Goal: Information Seeking & Learning: Learn about a topic

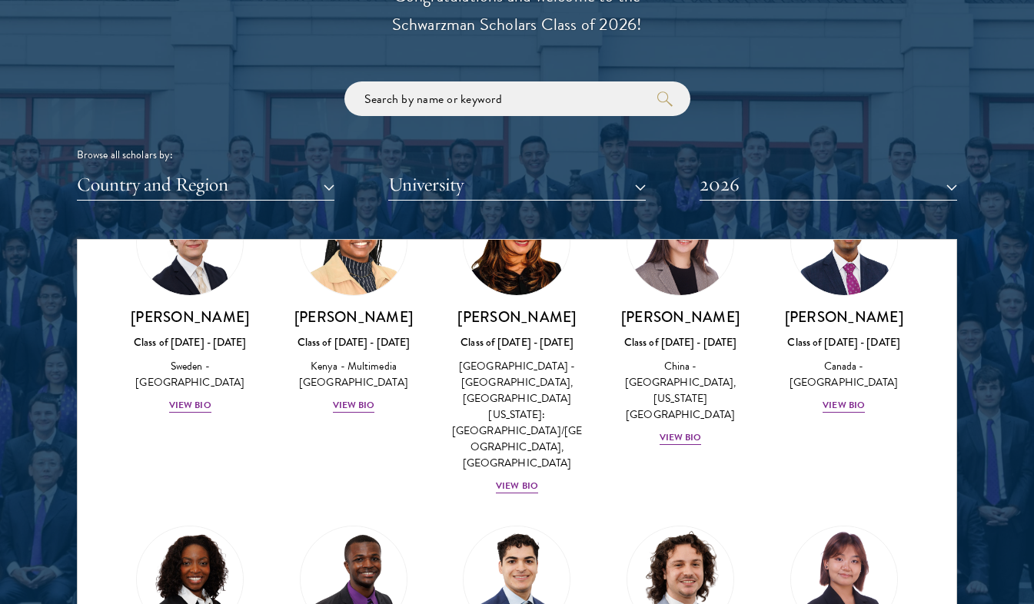
scroll to position [2460, 0]
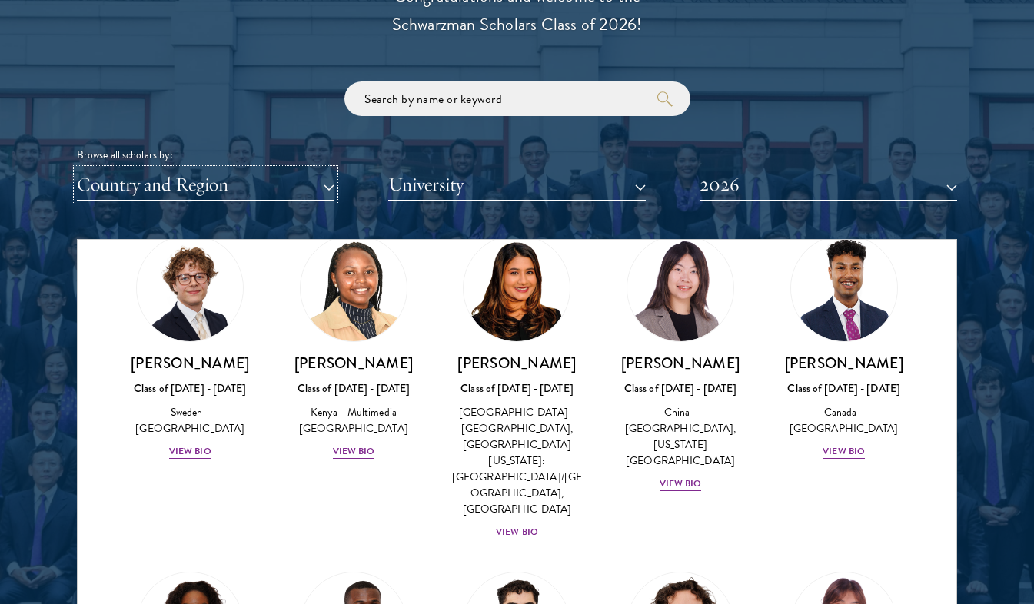
click at [318, 186] on button "Country and Region" at bounding box center [206, 185] width 258 height 32
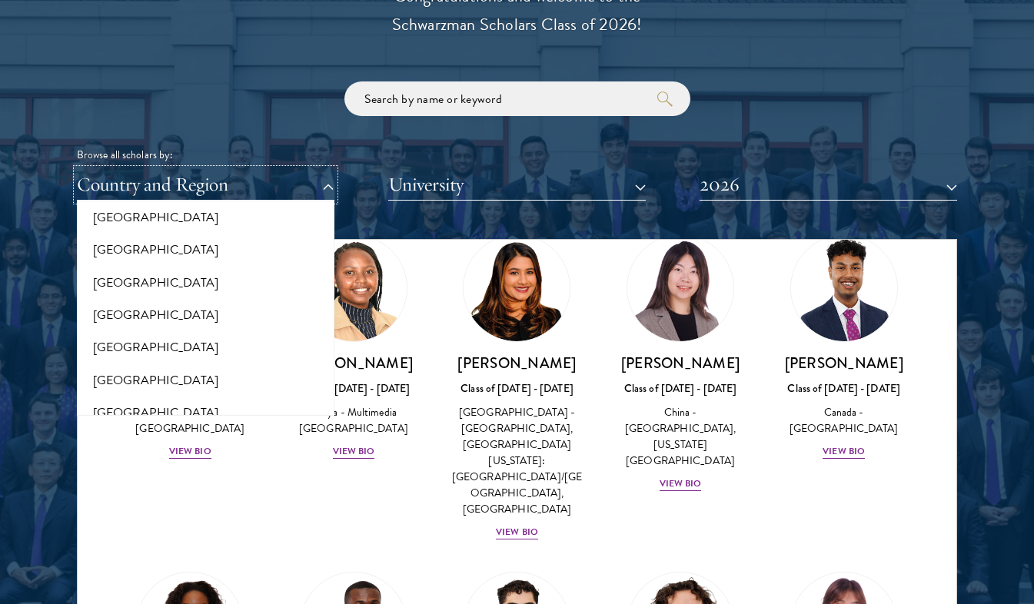
scroll to position [384, 0]
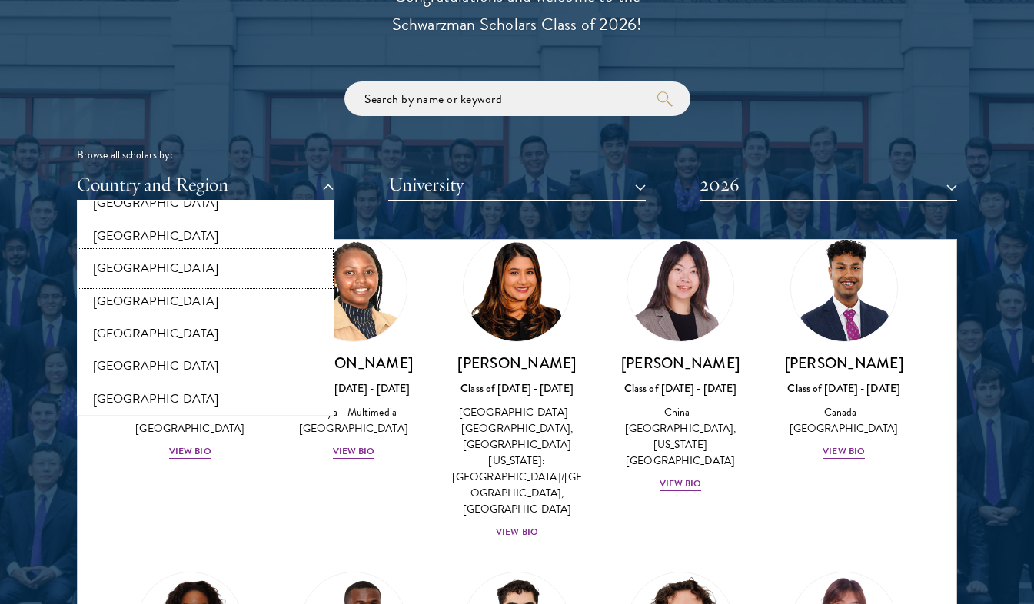
click at [120, 284] on button "[GEOGRAPHIC_DATA]" at bounding box center [205, 268] width 248 height 32
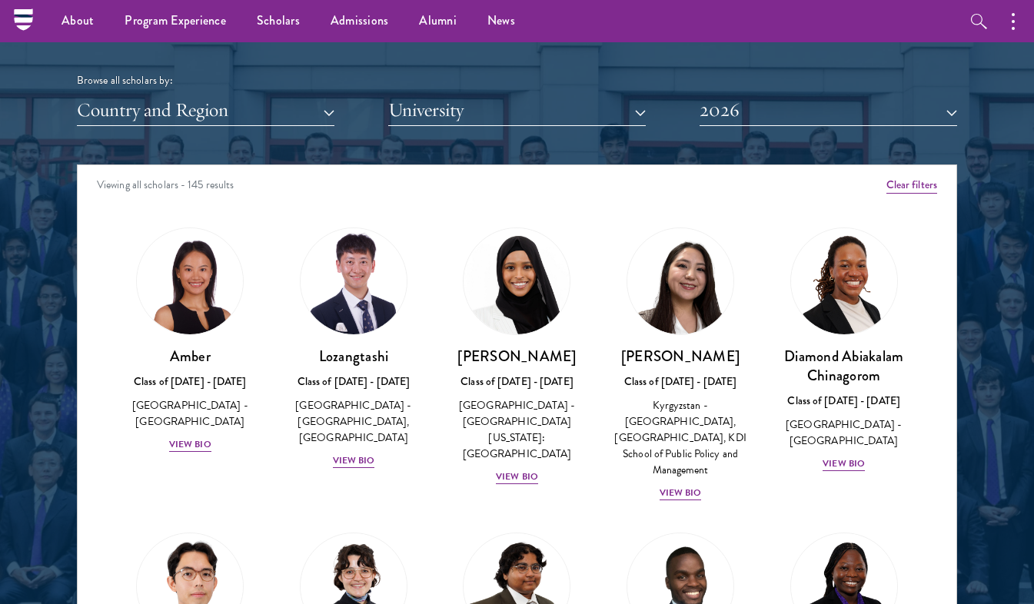
scroll to position [1768, 0]
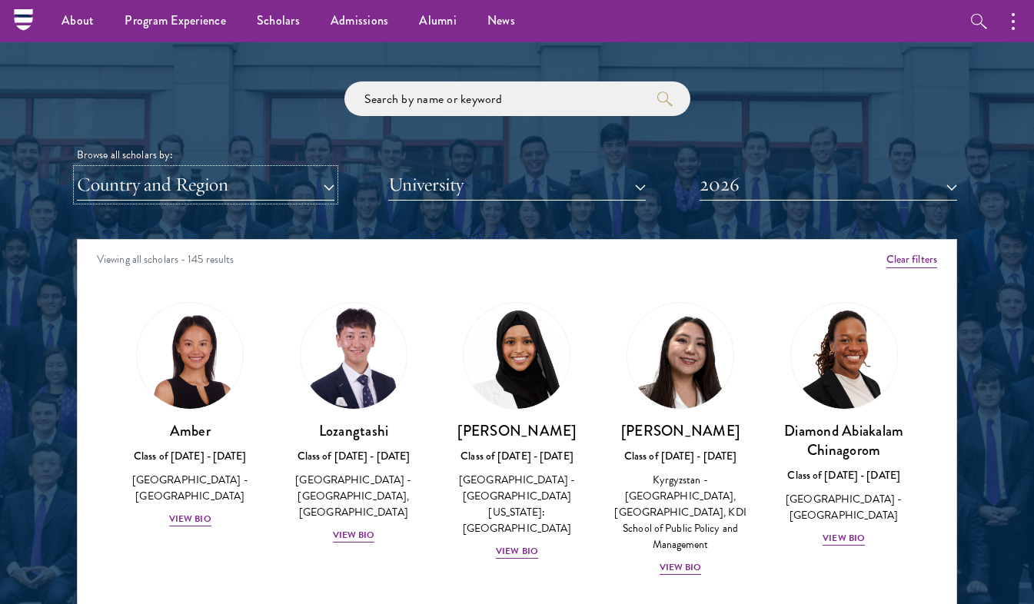
click at [219, 190] on button "Country and Region" at bounding box center [206, 185] width 258 height 32
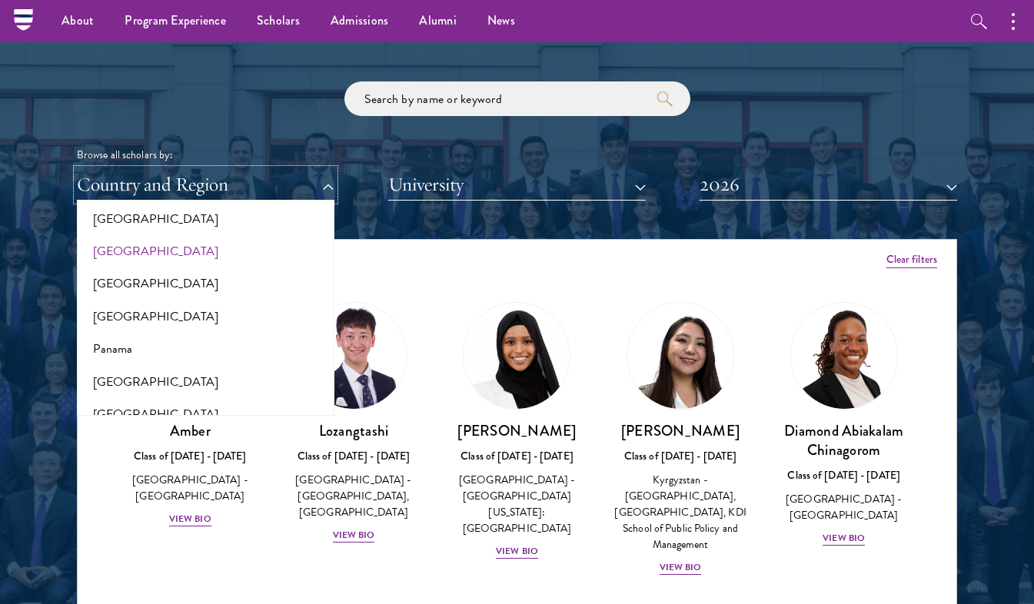
scroll to position [2306, 0]
click at [140, 397] on button "[GEOGRAPHIC_DATA]" at bounding box center [205, 413] width 248 height 32
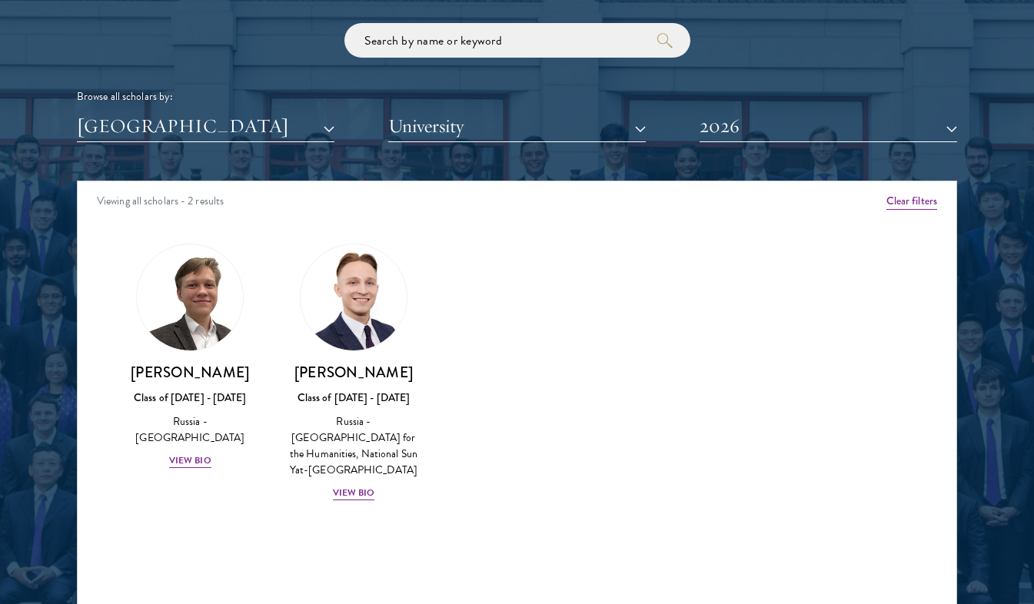
scroll to position [1845, 0]
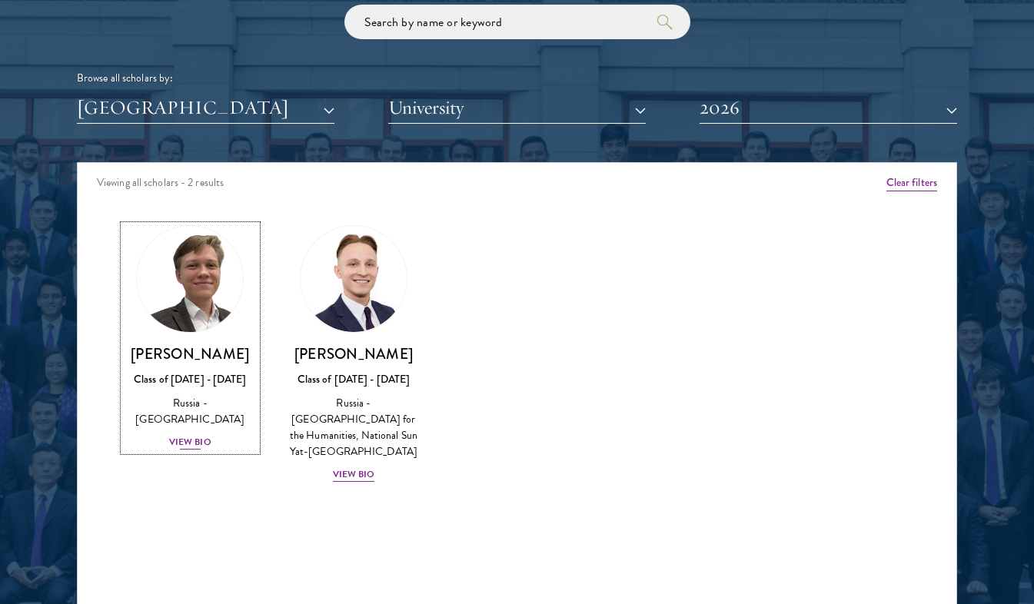
click at [222, 284] on img at bounding box center [189, 279] width 117 height 117
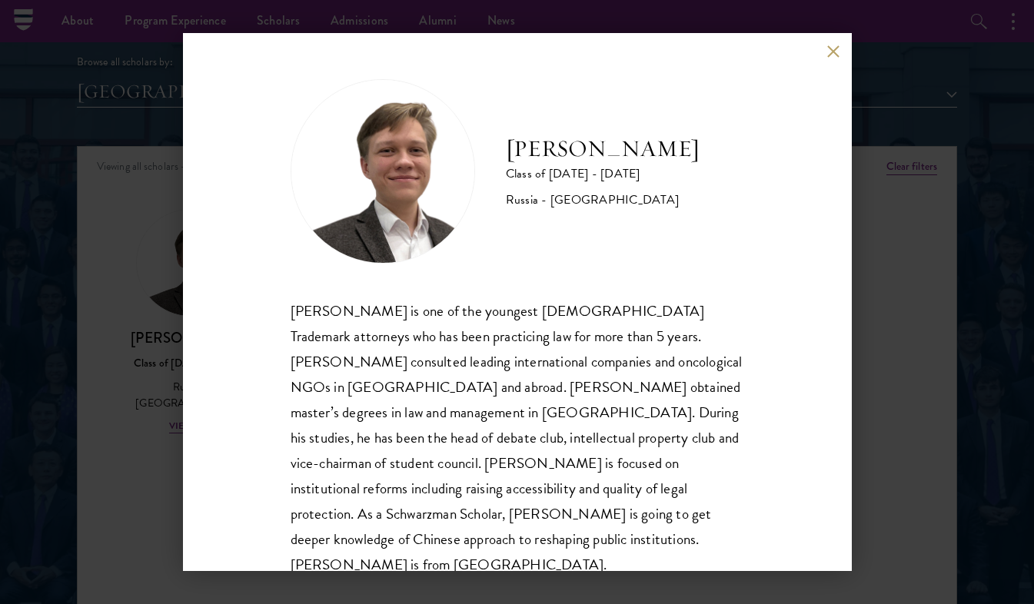
scroll to position [1845, 0]
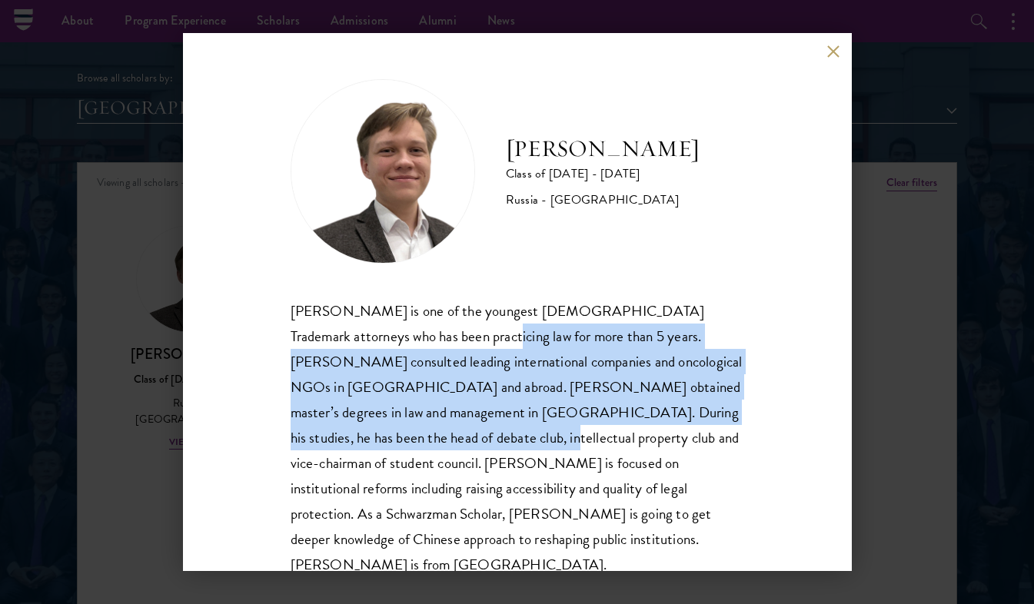
drag, startPoint x: 403, startPoint y: 328, endPoint x: 431, endPoint y: 437, distance: 112.6
click at [431, 437] on div "Ivan Nikiforov is one of the youngest Russian Trademark attorneys who has been …" at bounding box center [518, 438] width 454 height 280
click at [425, 427] on div "Ivan Nikiforov is one of the youngest Russian Trademark attorneys who has been …" at bounding box center [518, 438] width 454 height 280
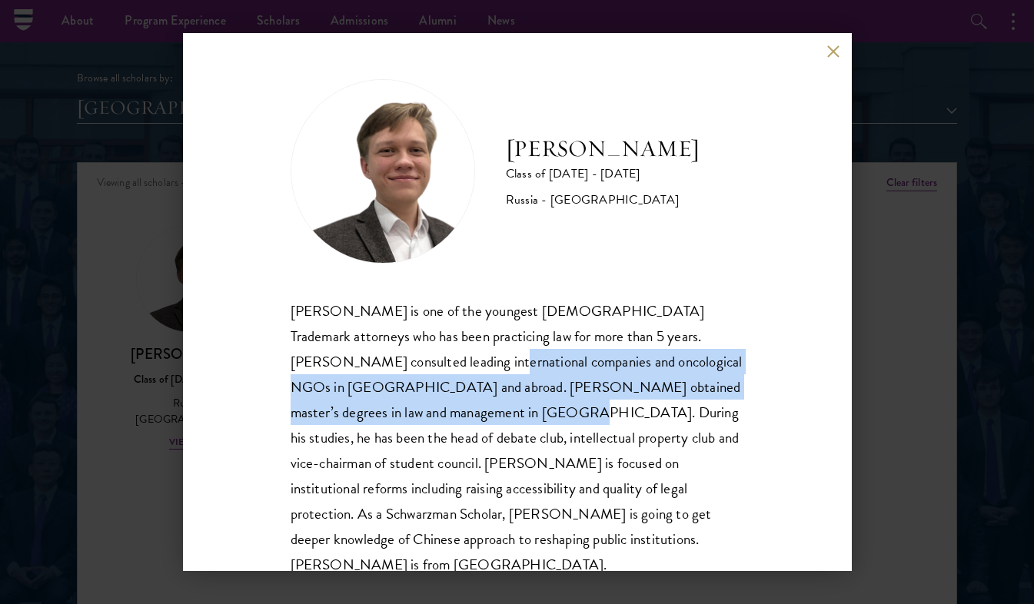
drag, startPoint x: 424, startPoint y: 367, endPoint x: 422, endPoint y: 402, distance: 35.4
click at [422, 402] on div "Ivan Nikiforov is one of the youngest Russian Trademark attorneys who has been …" at bounding box center [518, 438] width 454 height 280
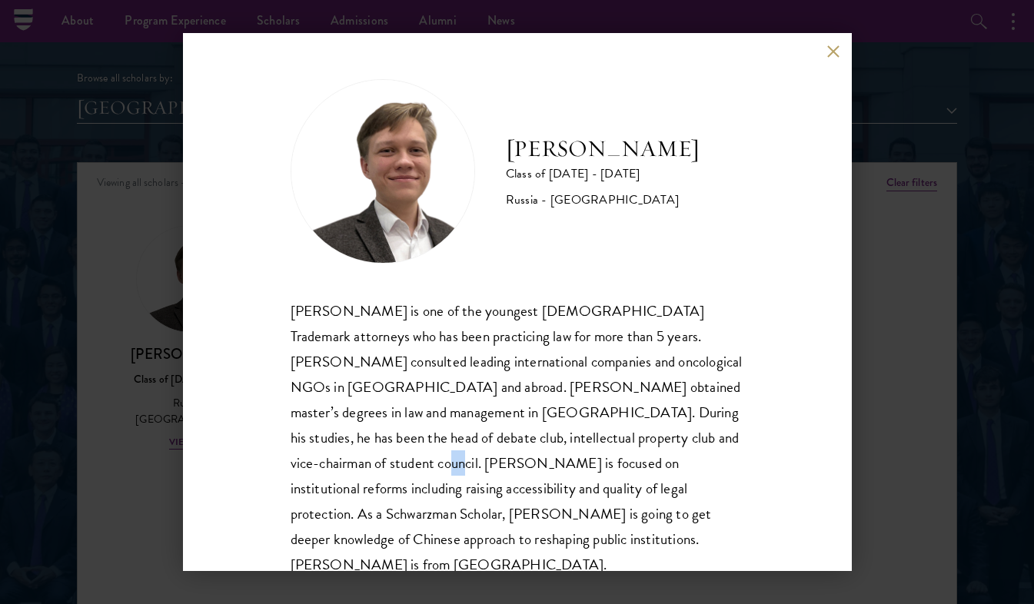
drag, startPoint x: 422, startPoint y: 402, endPoint x: 331, endPoint y: 461, distance: 109.0
click at [331, 461] on div "Ivan Nikiforov is one of the youngest Russian Trademark attorneys who has been …" at bounding box center [518, 438] width 454 height 280
drag, startPoint x: 331, startPoint y: 461, endPoint x: 247, endPoint y: 398, distance: 104.9
click at [247, 398] on div "Ivan Nikiforov Class of 2025 - 2026 Russia - Saint Petersburg State University …" at bounding box center [517, 302] width 669 height 538
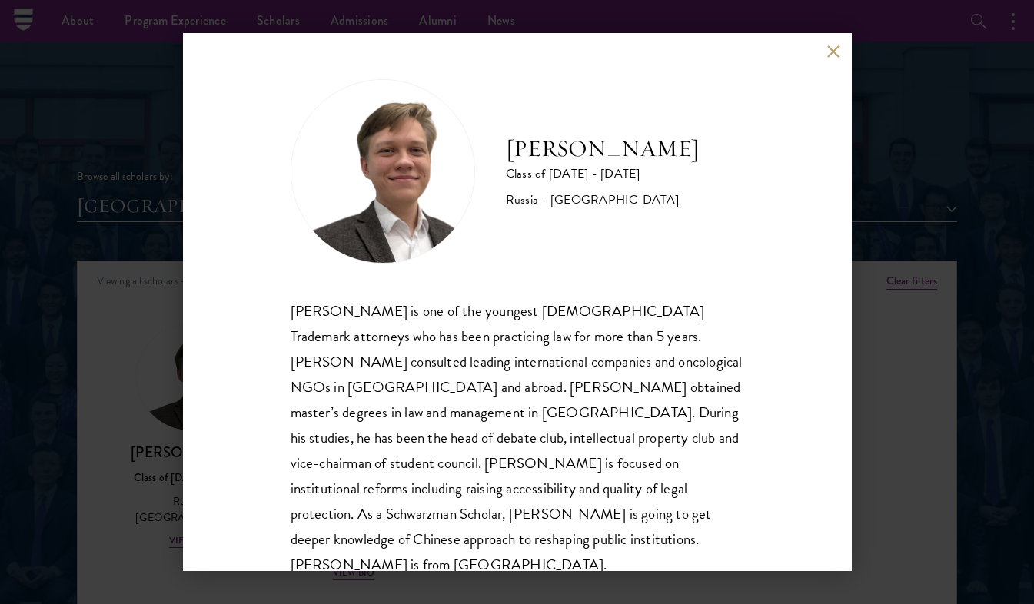
scroll to position [1691, 0]
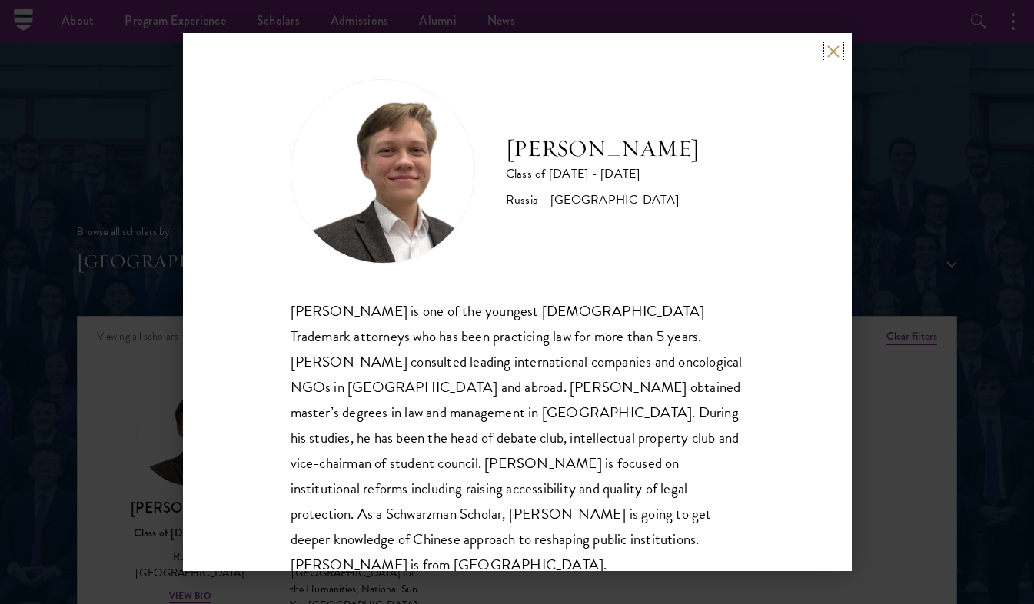
click at [831, 49] on button at bounding box center [833, 51] width 13 height 13
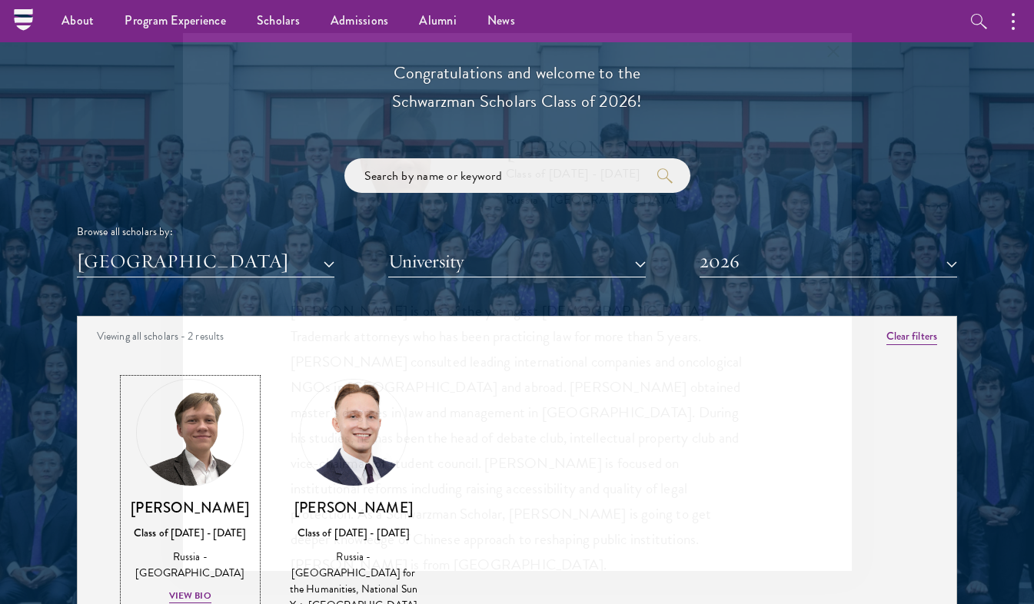
scroll to position [1692, 0]
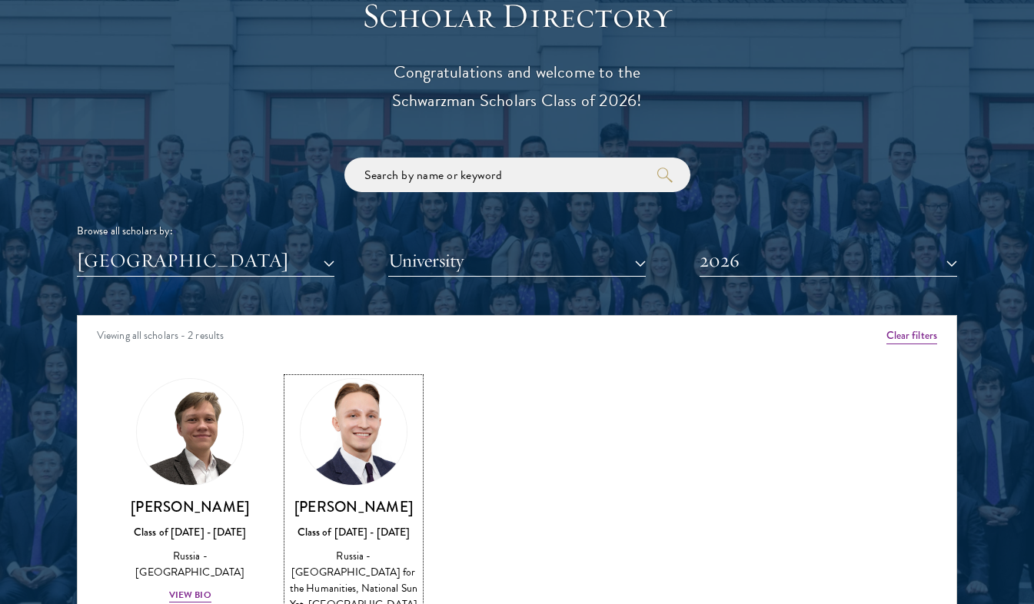
click at [356, 463] on img at bounding box center [353, 432] width 117 height 117
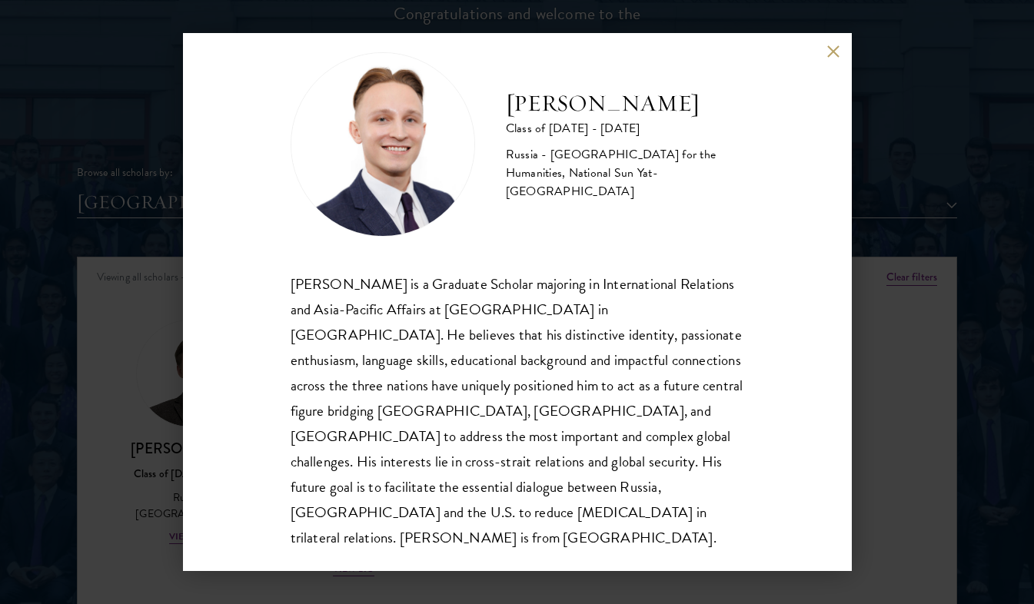
scroll to position [1769, 0]
drag, startPoint x: 828, startPoint y: 48, endPoint x: 820, endPoint y: 45, distance: 8.3
click at [828, 48] on button at bounding box center [833, 51] width 13 height 13
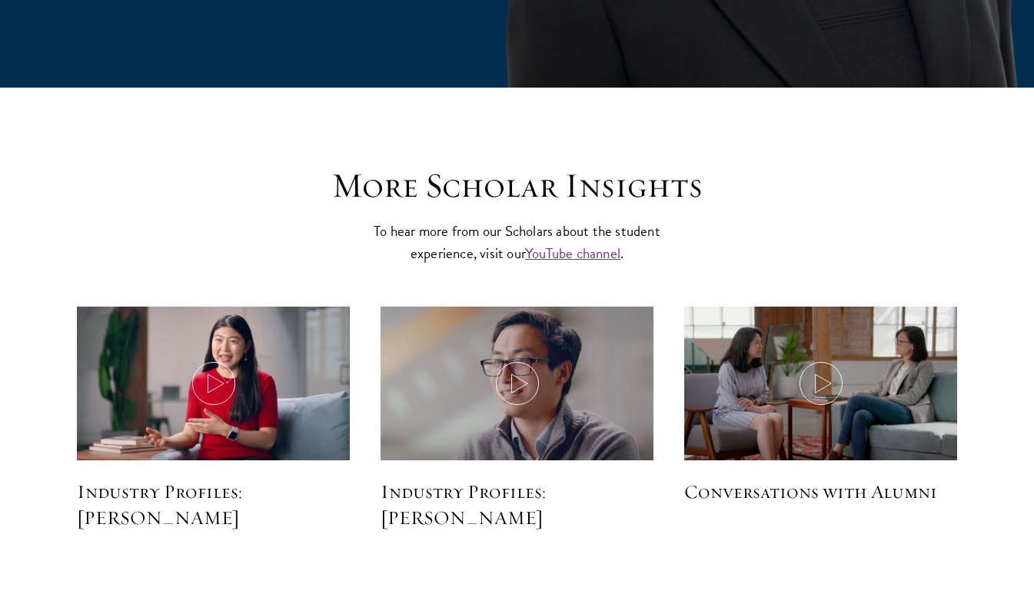
scroll to position [3614, 0]
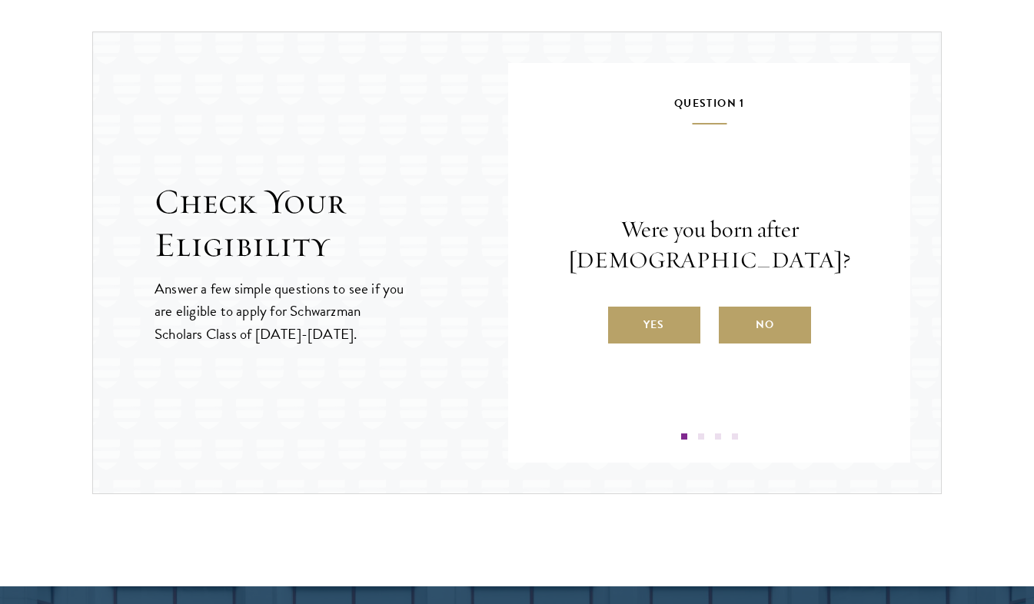
scroll to position [1614, 0]
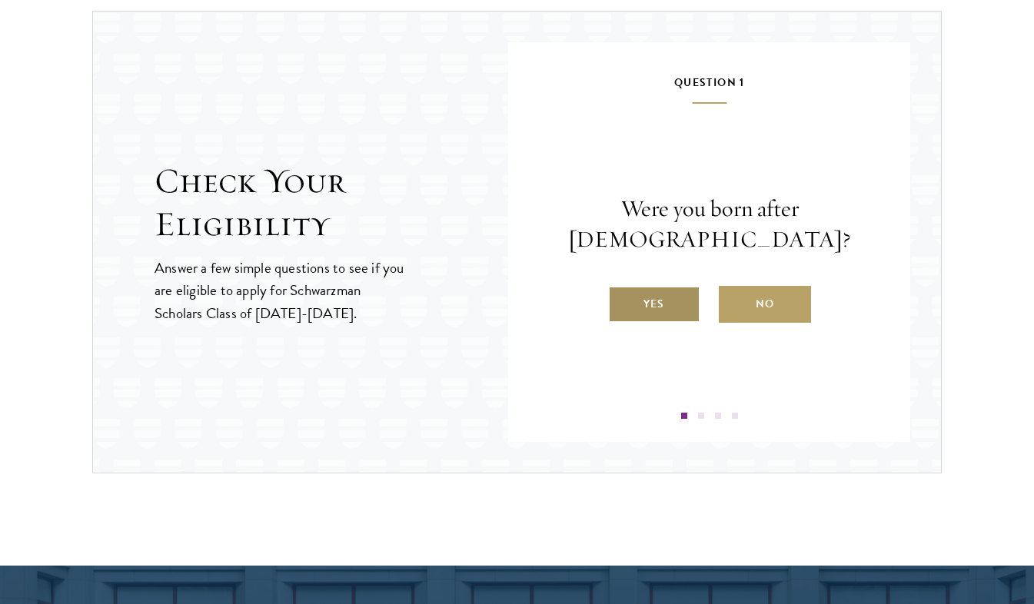
click at [635, 319] on label "Yes" at bounding box center [654, 304] width 92 height 37
click at [622, 301] on input "Yes" at bounding box center [615, 295] width 14 height 14
click at [677, 323] on label "Yes" at bounding box center [654, 304] width 92 height 37
click at [622, 301] on input "Yes" at bounding box center [615, 295] width 14 height 14
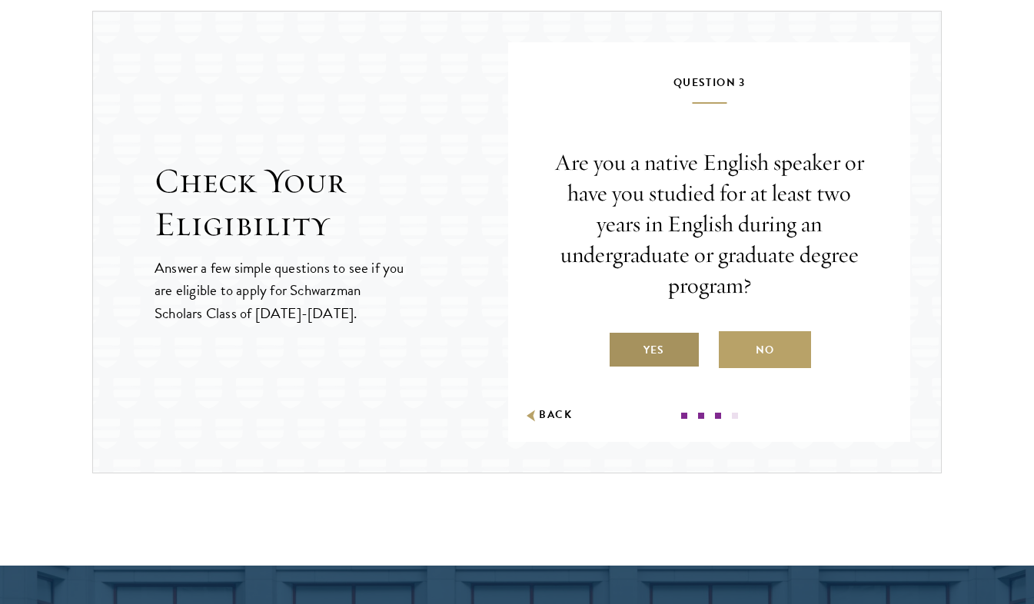
click at [663, 344] on label "Yes" at bounding box center [654, 349] width 92 height 37
click at [622, 344] on input "Yes" at bounding box center [615, 341] width 14 height 14
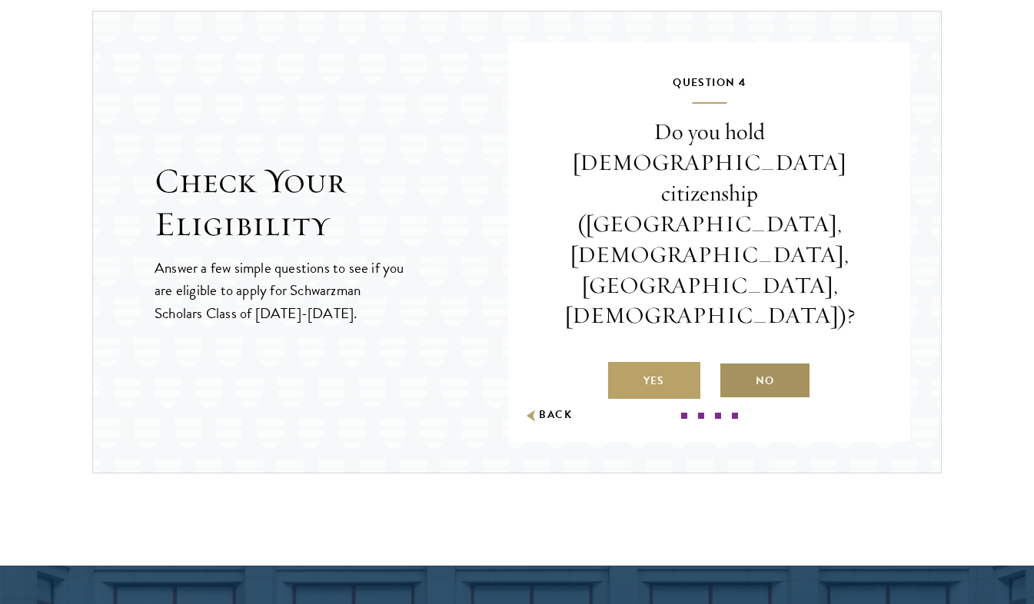
click at [760, 362] on label "No" at bounding box center [765, 380] width 92 height 37
click at [733, 364] on input "No" at bounding box center [726, 371] width 14 height 14
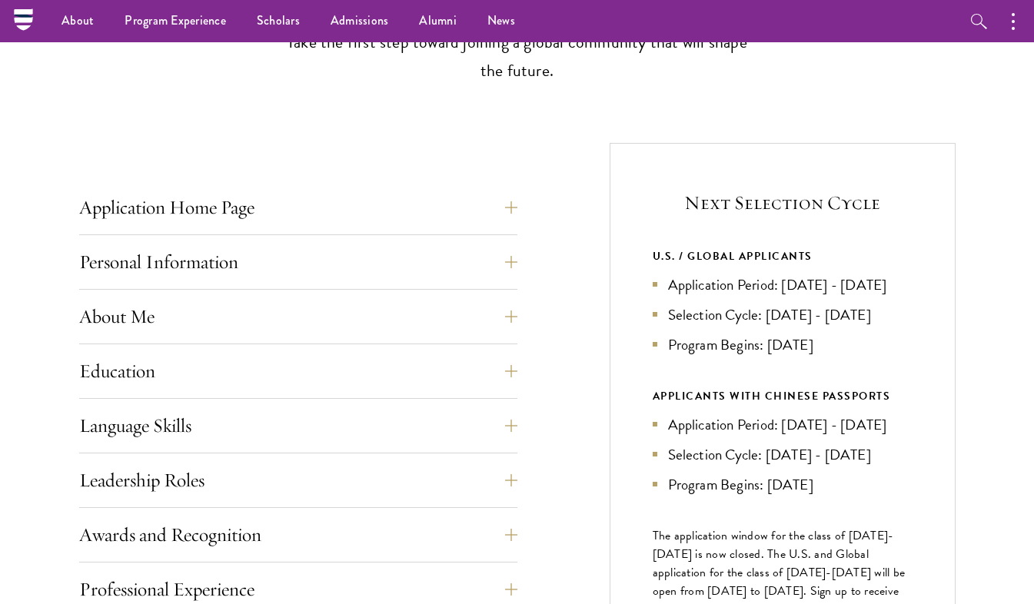
scroll to position [461, 0]
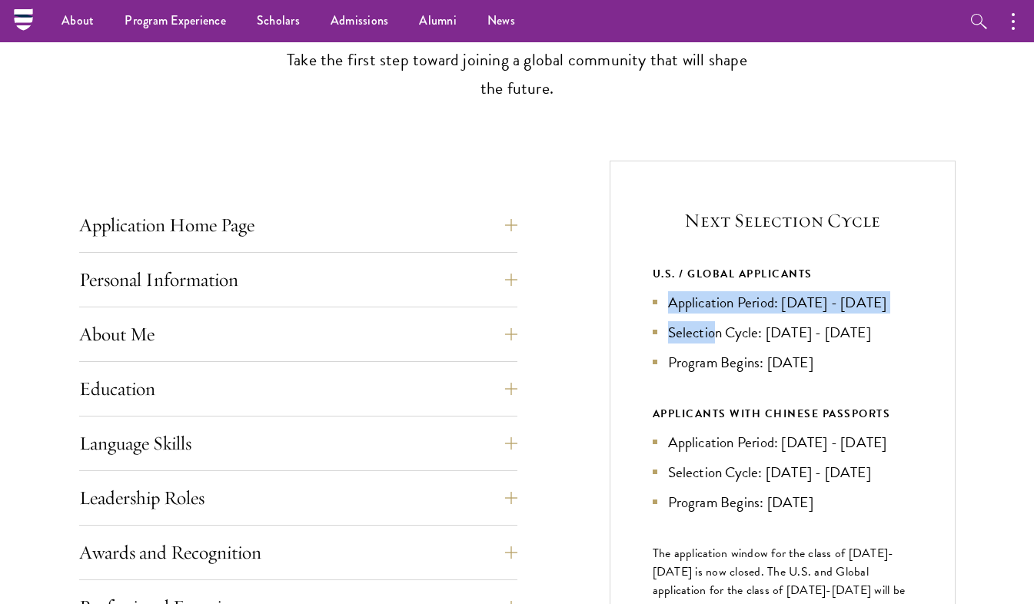
drag, startPoint x: 671, startPoint y: 303, endPoint x: 712, endPoint y: 337, distance: 53.0
click at [712, 337] on ul "Application Period: Apr 2026 - Sep 2026 Selection Cycle: Oct - Nov 2026 Program…" at bounding box center [783, 332] width 260 height 82
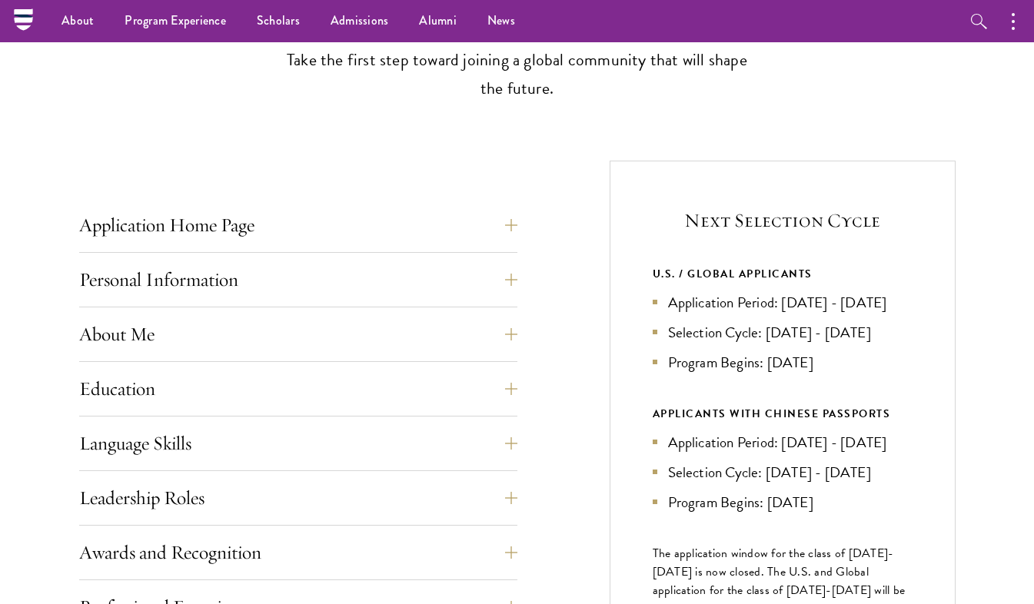
click at [561, 303] on div "Application Home Page The online application form must be completed in English.…" at bounding box center [517, 616] width 876 height 911
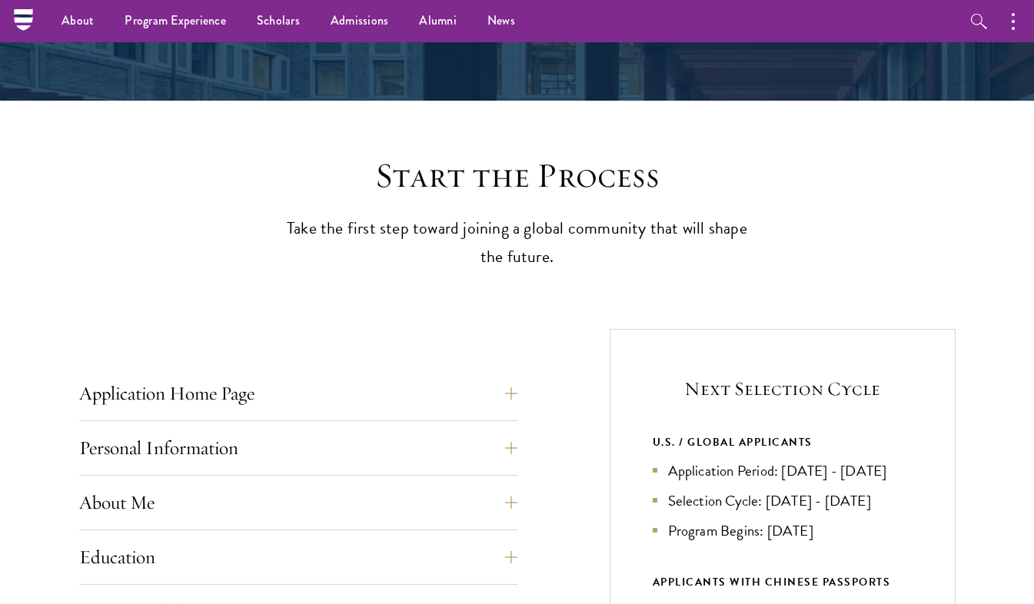
scroll to position [231, 0]
